Goal: Task Accomplishment & Management: Use online tool/utility

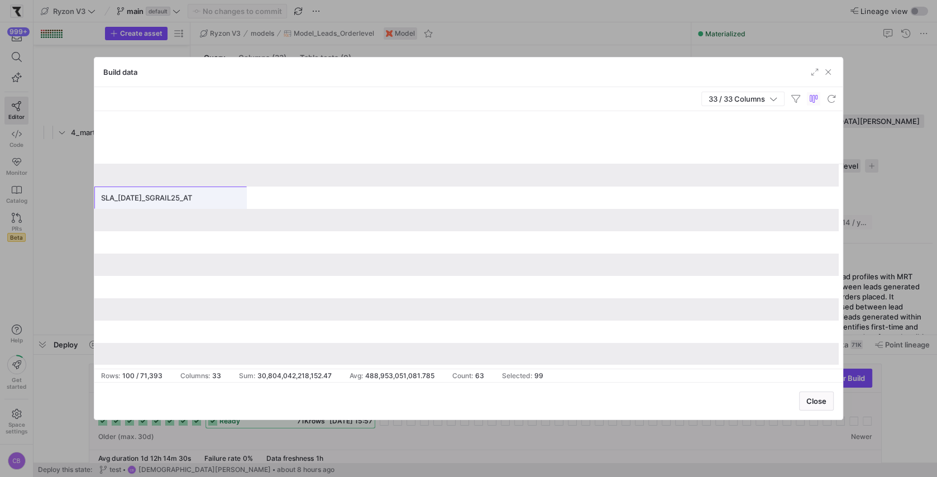
scroll to position [0, 1567]
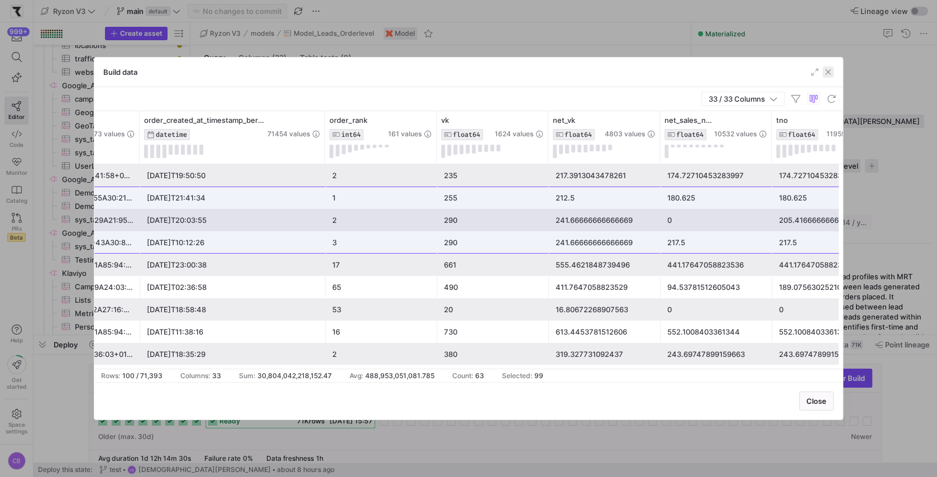
click at [830, 76] on span "button" at bounding box center [827, 71] width 11 height 11
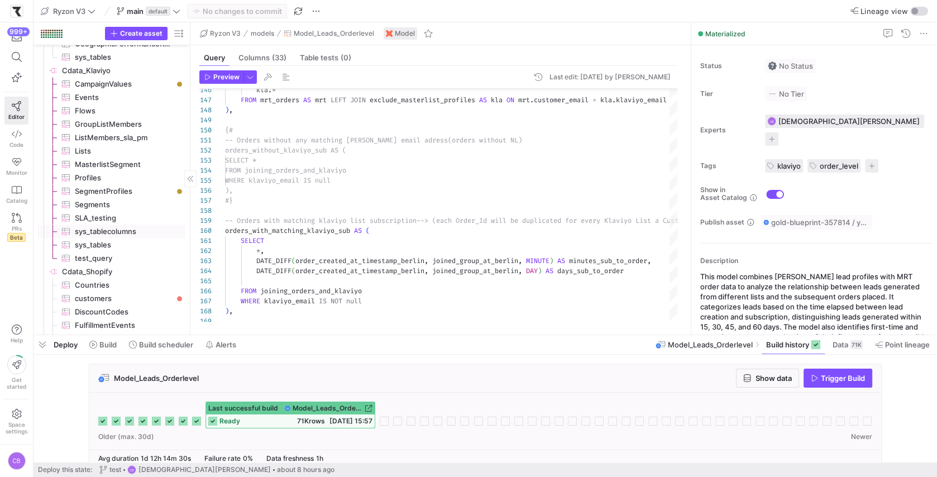
scroll to position [0, 0]
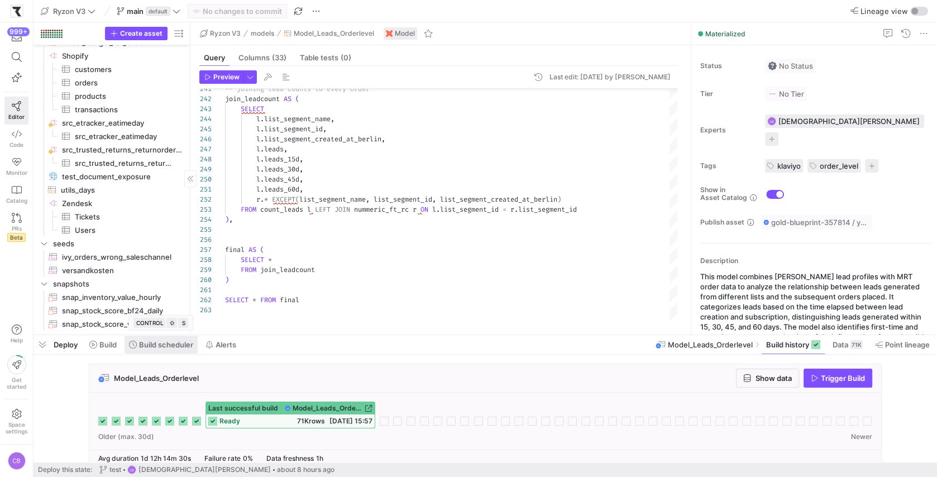
click at [159, 343] on span "Build scheduler" at bounding box center [166, 344] width 54 height 9
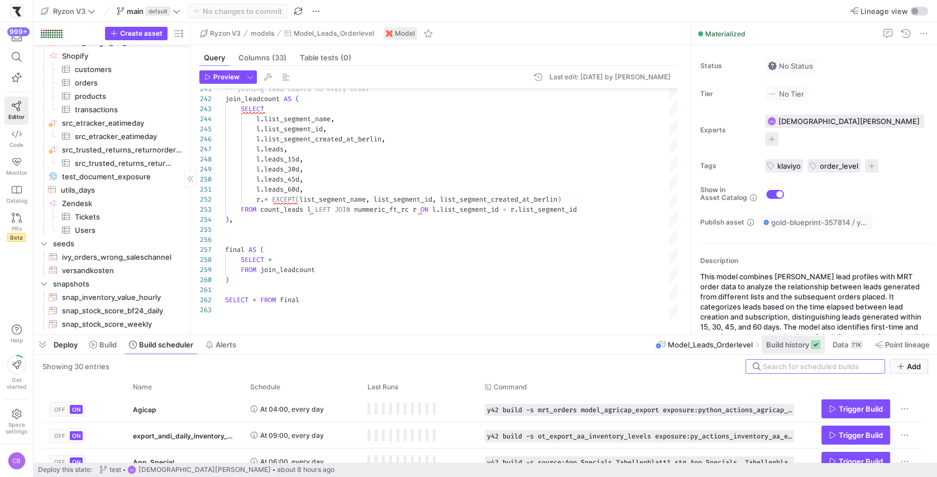
click at [804, 342] on span "Build history" at bounding box center [787, 344] width 43 height 9
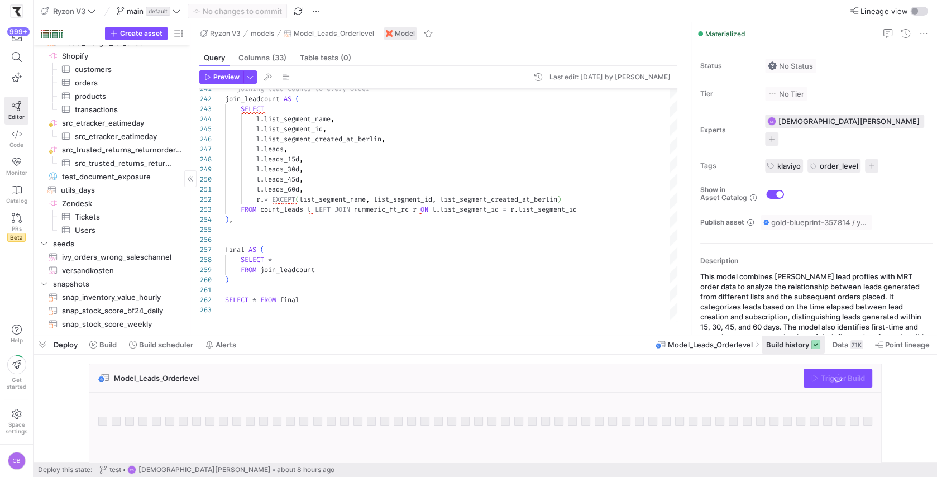
click at [788, 342] on span "Build history" at bounding box center [787, 344] width 43 height 9
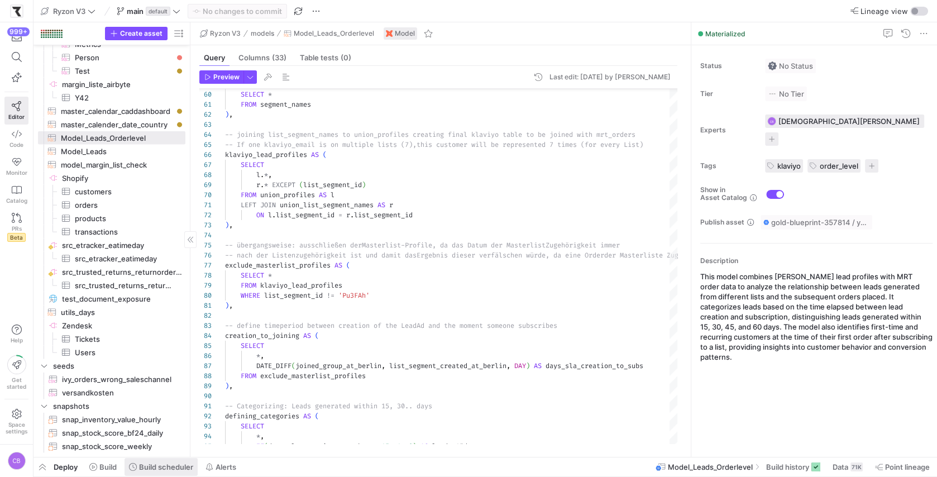
click at [157, 463] on span "Build scheduler" at bounding box center [166, 466] width 54 height 9
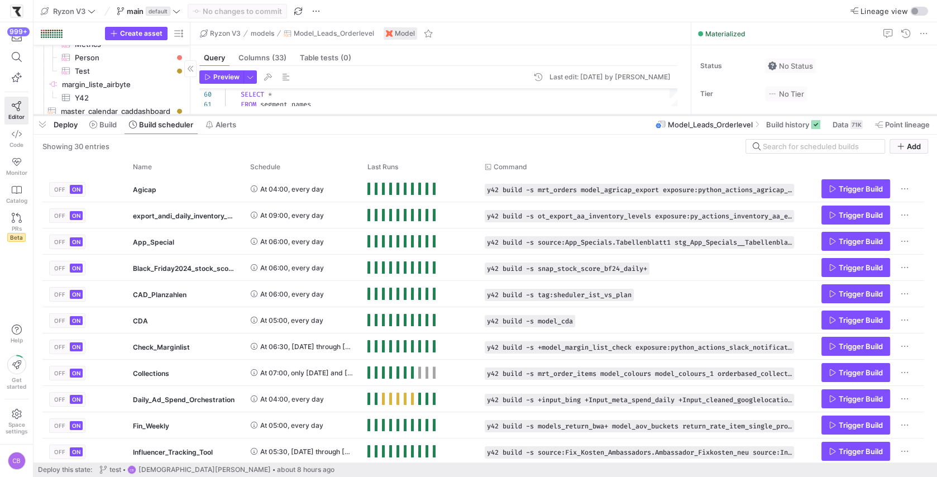
drag, startPoint x: 403, startPoint y: 274, endPoint x: 442, endPoint y: 107, distance: 171.5
click at [441, 113] on div at bounding box center [485, 115] width 903 height 4
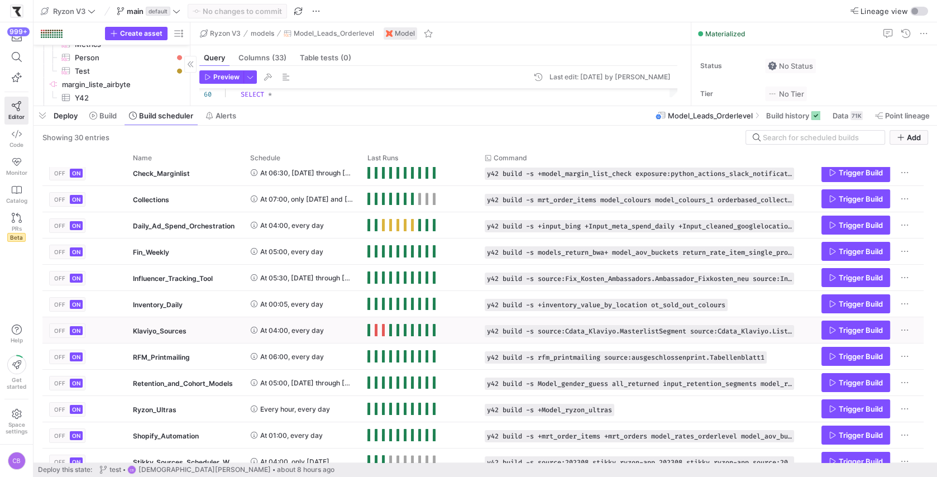
scroll to position [183, 0]
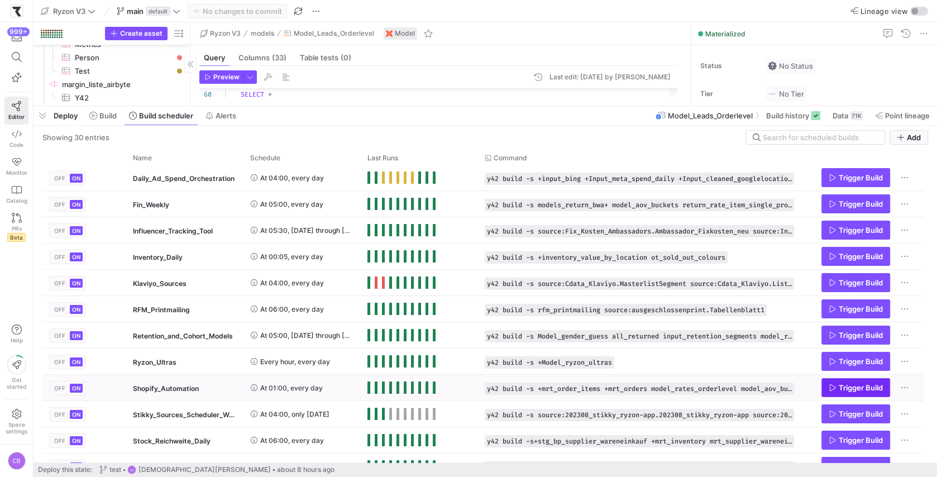
click at [844, 385] on span "Trigger Build" at bounding box center [861, 387] width 44 height 9
